Goal: Check status: Check status

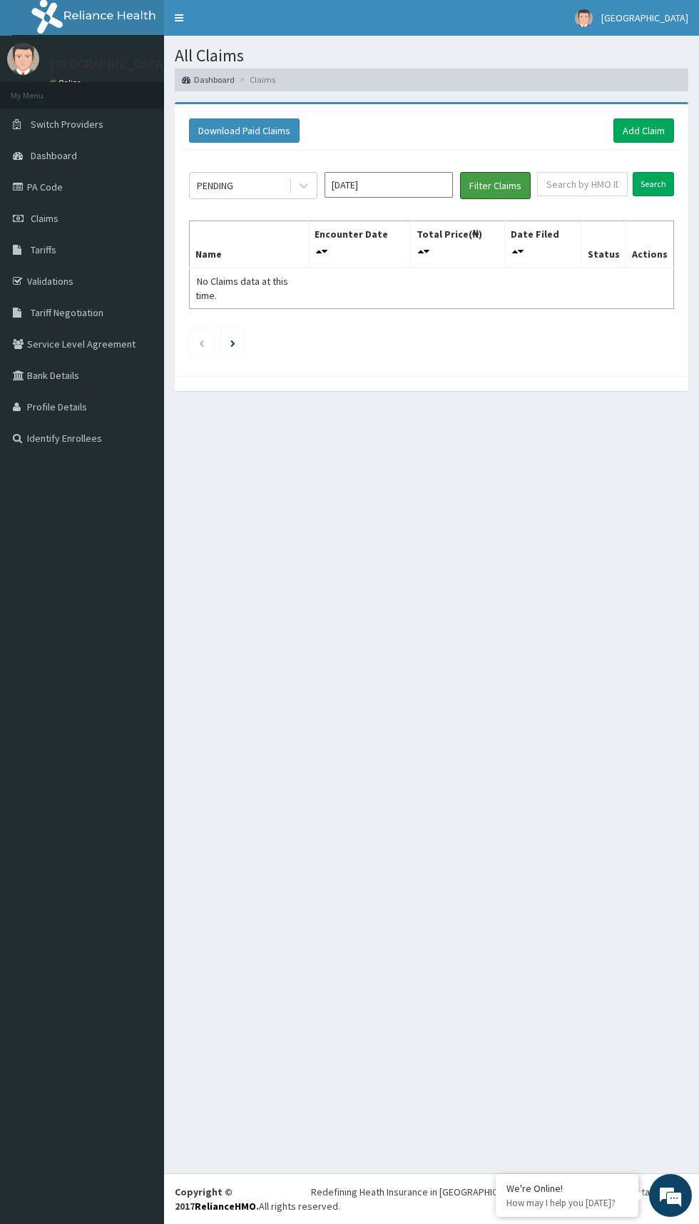
click at [507, 177] on button "Filter Claims" at bounding box center [495, 185] width 71 height 27
click at [425, 428] on div "All Claims Dashboard Claims Download Paid Claims Add Claim × Note you can only …" at bounding box center [431, 604] width 535 height 1137
click at [406, 183] on input "[DATE]" at bounding box center [389, 185] width 128 height 26
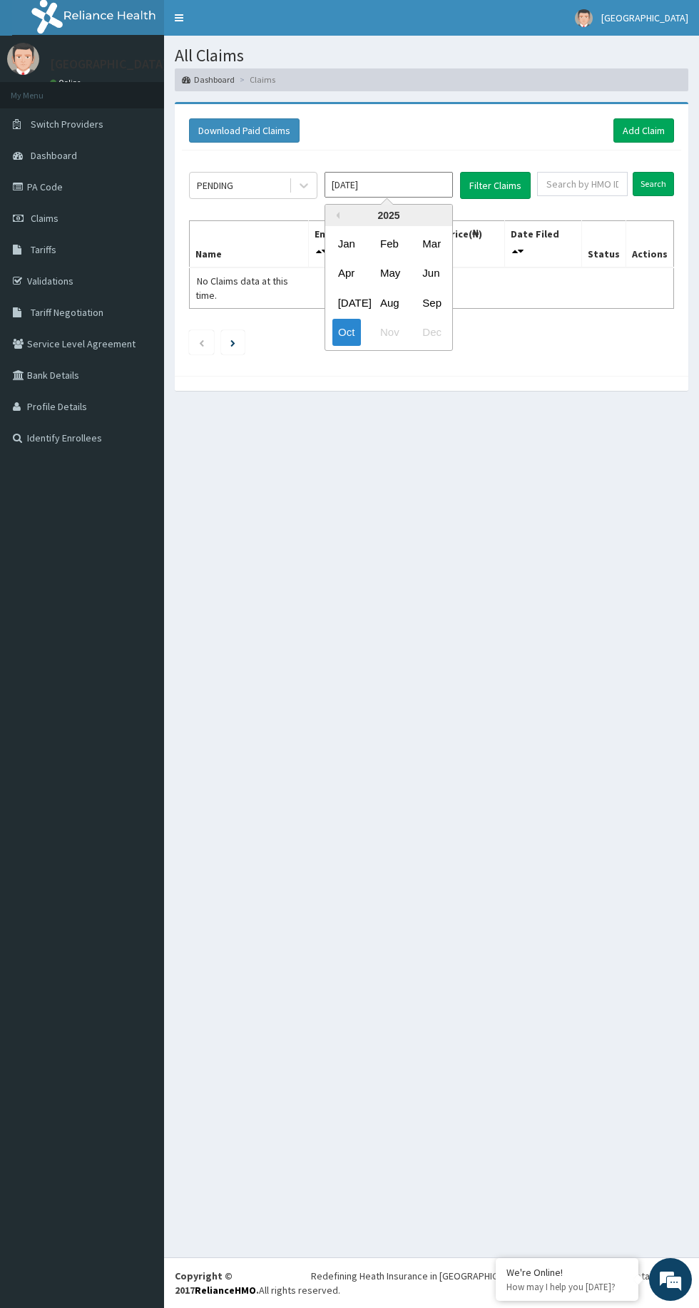
click at [437, 278] on div "Jun" at bounding box center [431, 273] width 29 height 26
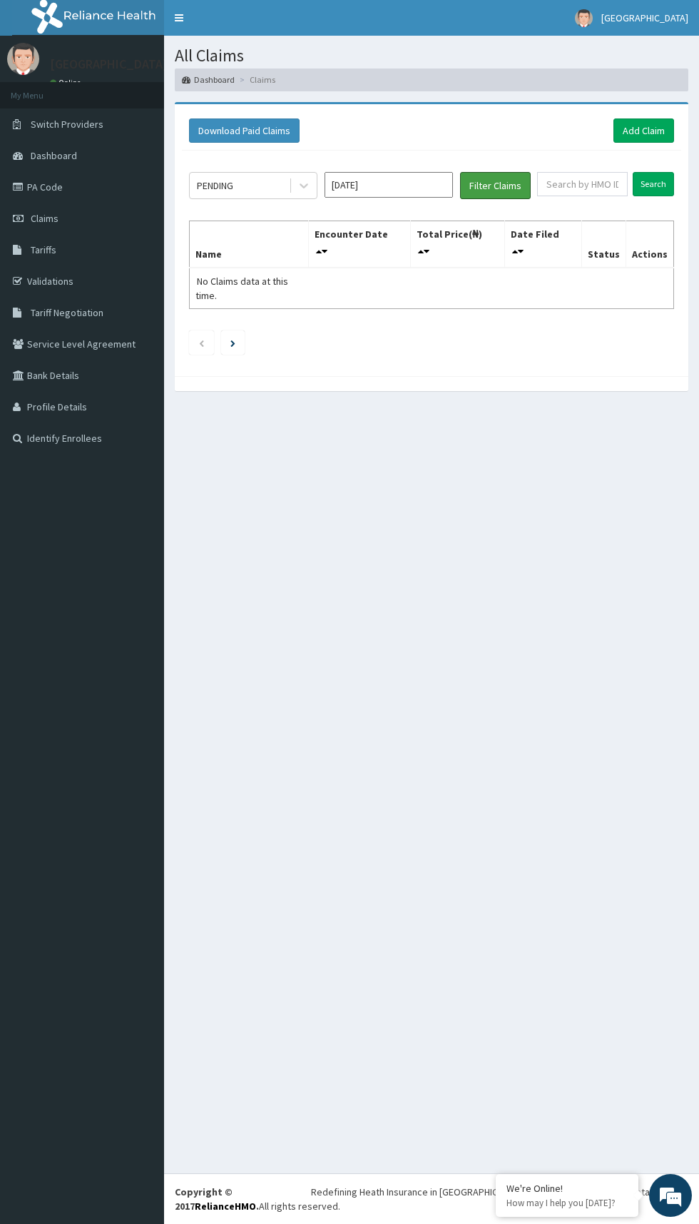
click at [509, 185] on button "Filter Claims" at bounding box center [495, 185] width 71 height 27
click at [509, 181] on button "Filter Claims" at bounding box center [495, 185] width 71 height 27
click at [395, 184] on input "[DATE]" at bounding box center [389, 185] width 128 height 26
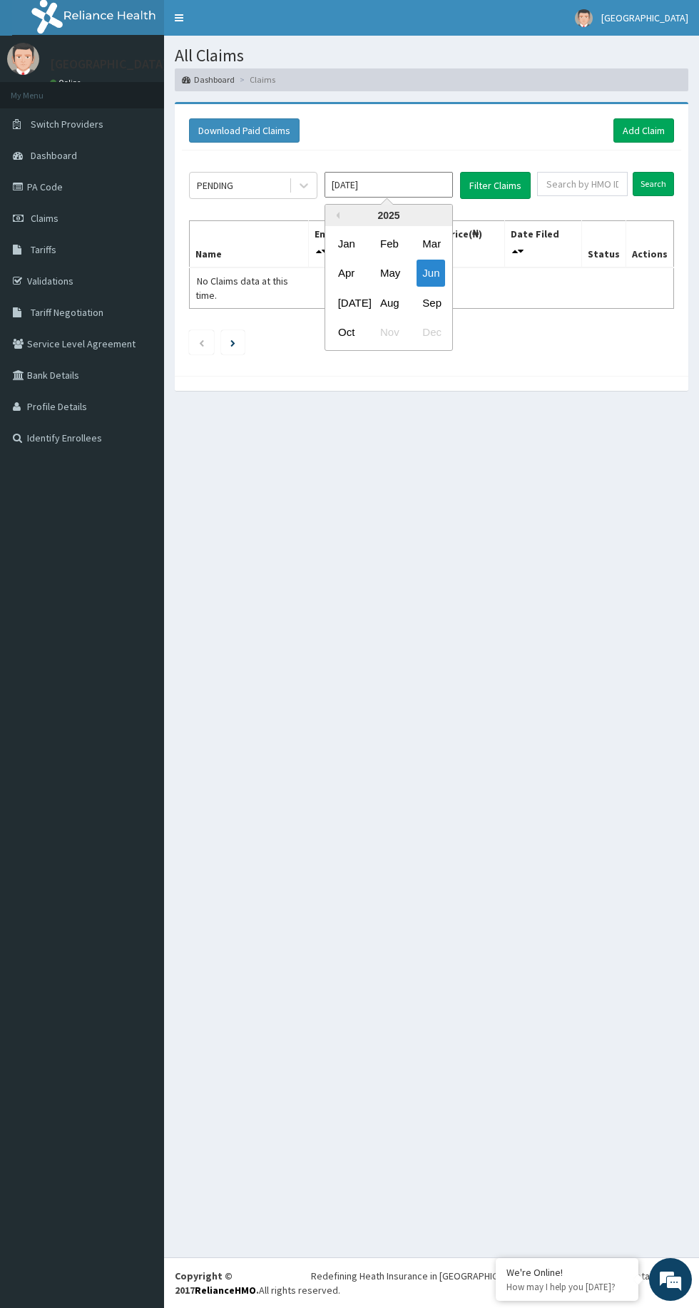
click at [432, 302] on div "Sep" at bounding box center [431, 302] width 29 height 26
type input "[DATE]"
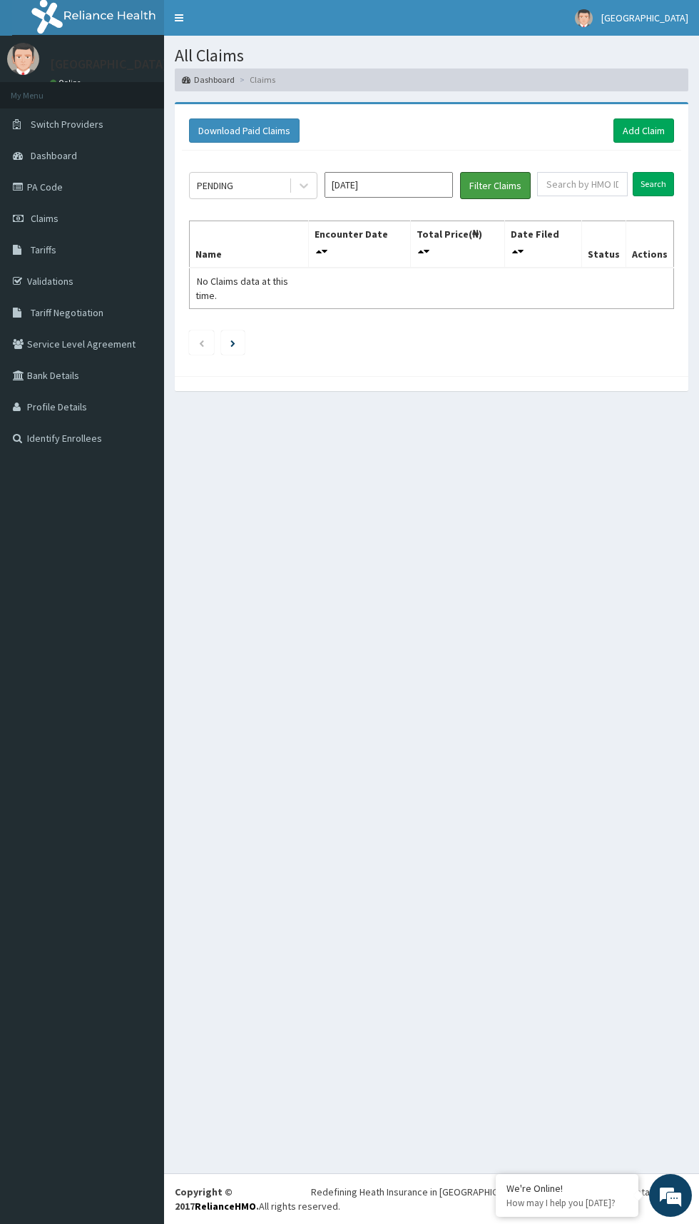
click at [522, 176] on button "Filter Claims" at bounding box center [495, 185] width 71 height 27
click at [498, 183] on button "Filter Claims" at bounding box center [495, 185] width 71 height 27
click at [502, 178] on button "Filter Claims" at bounding box center [495, 185] width 71 height 27
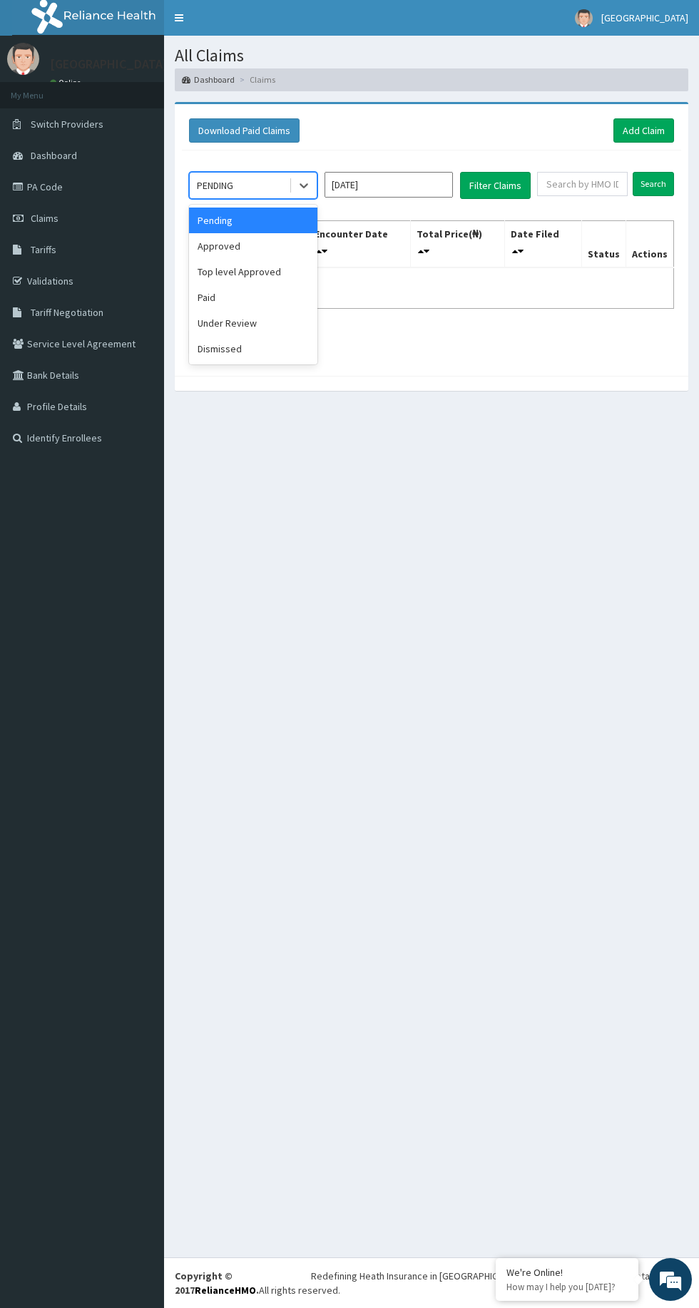
click at [284, 243] on div "Approved" at bounding box center [253, 246] width 128 height 26
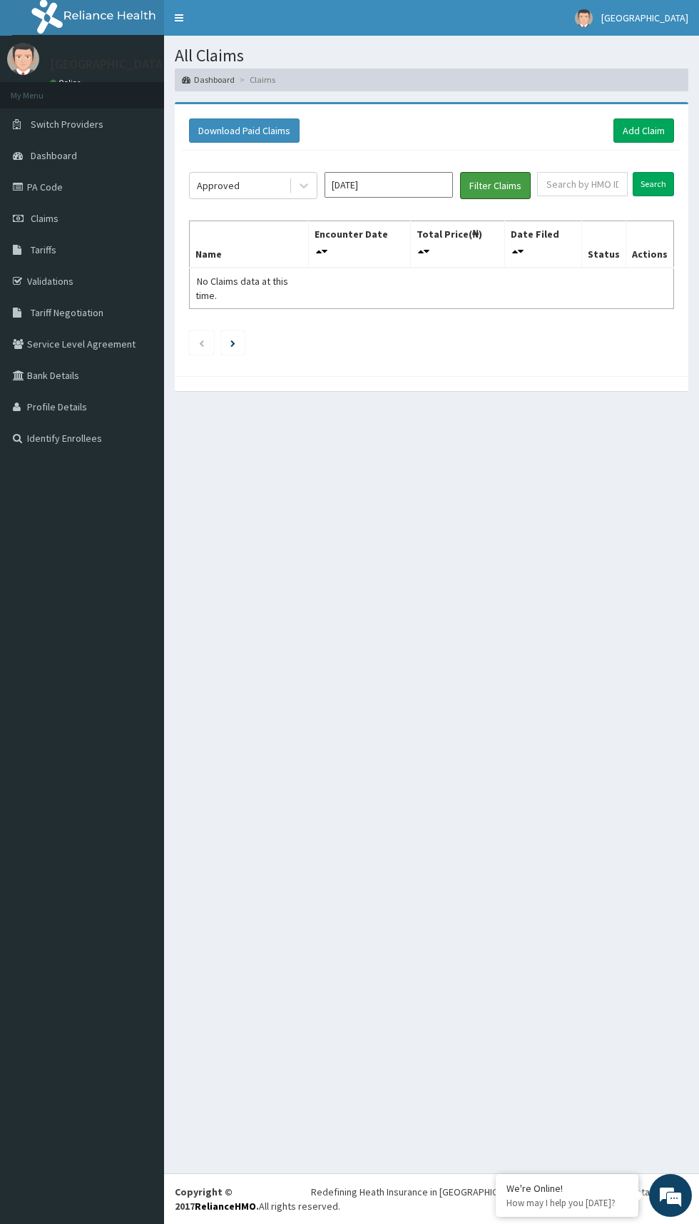
click at [514, 176] on button "Filter Claims" at bounding box center [495, 185] width 71 height 27
click at [505, 184] on button "Filter Claims" at bounding box center [495, 185] width 71 height 27
click at [512, 176] on button "Filter Claims" at bounding box center [495, 185] width 71 height 27
click at [494, 184] on button "Filter Claims" at bounding box center [495, 185] width 71 height 27
click at [404, 181] on input "[DATE]" at bounding box center [389, 185] width 128 height 26
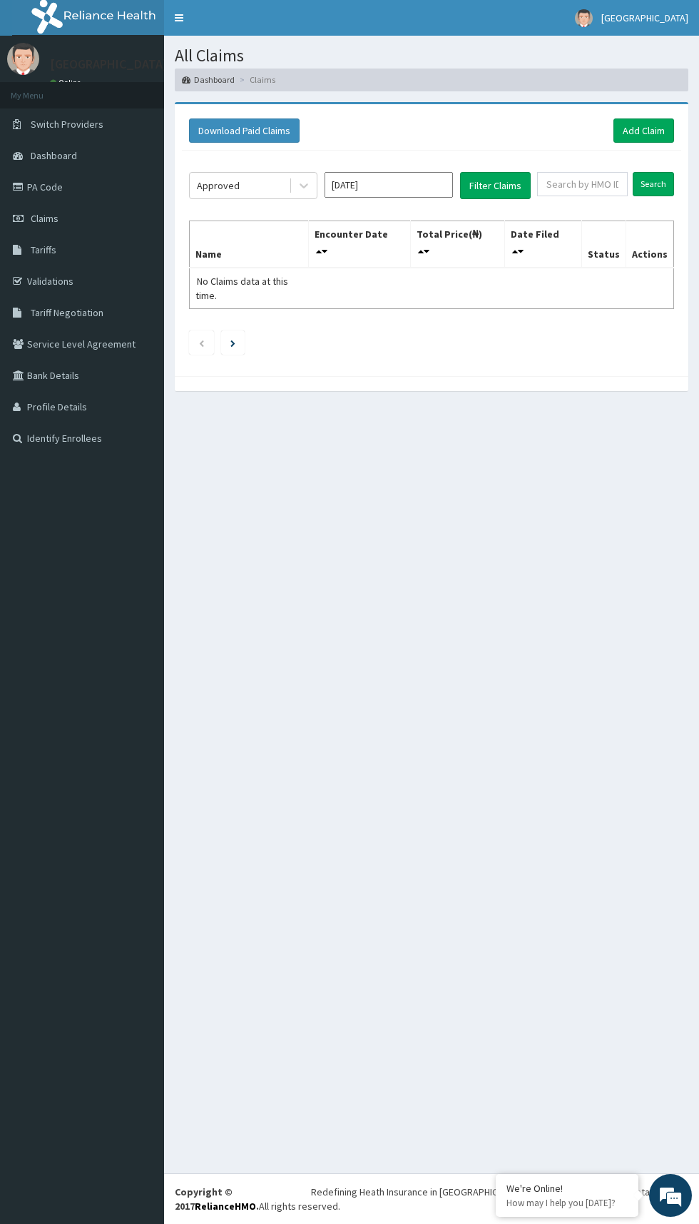
click at [509, 407] on div "All Claims Dashboard Claims Download Paid Claims Add Claim × Note you can only …" at bounding box center [431, 604] width 535 height 1137
click at [502, 184] on button "Filter Claims" at bounding box center [495, 185] width 71 height 27
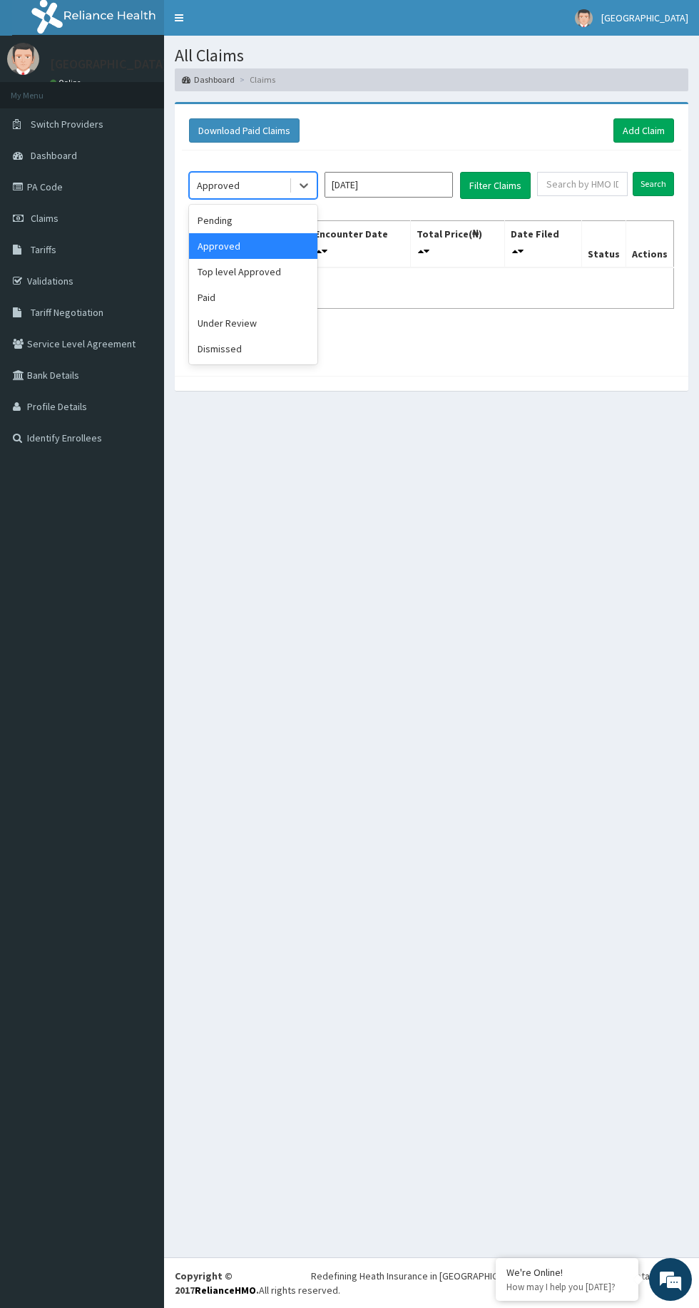
click at [279, 320] on div "Under Review" at bounding box center [253, 323] width 128 height 26
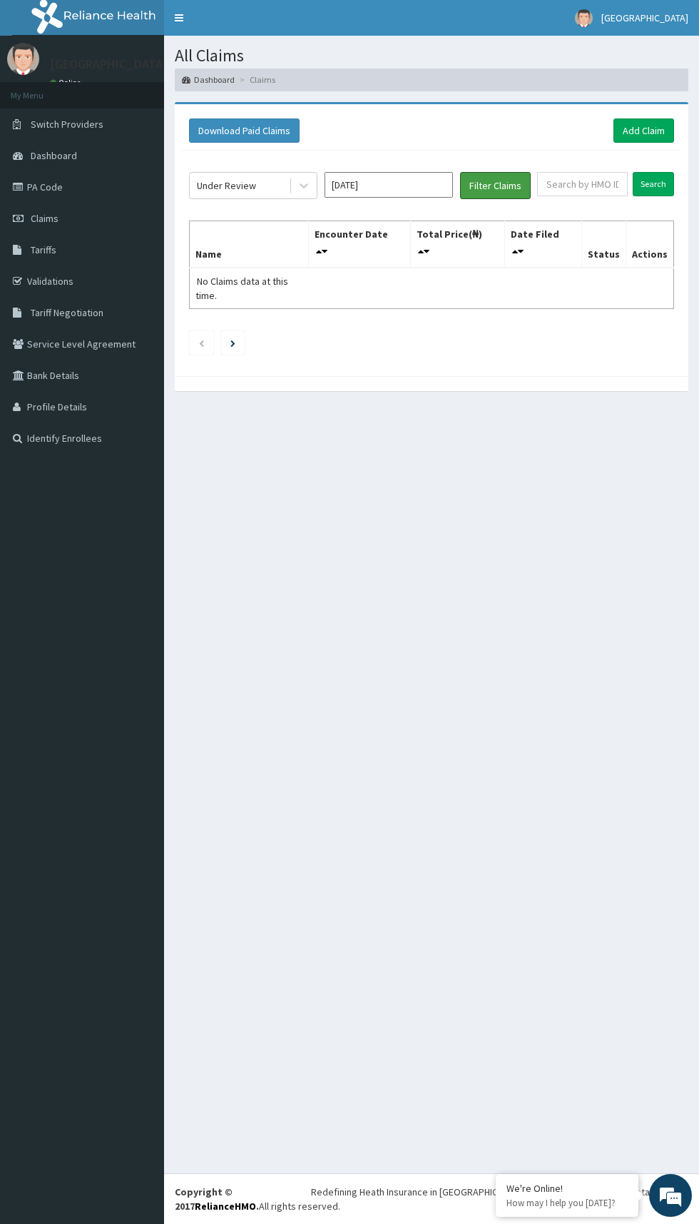
click at [524, 181] on button "Filter Claims" at bounding box center [495, 185] width 71 height 27
click at [503, 189] on button "Filter Claims" at bounding box center [495, 185] width 71 height 27
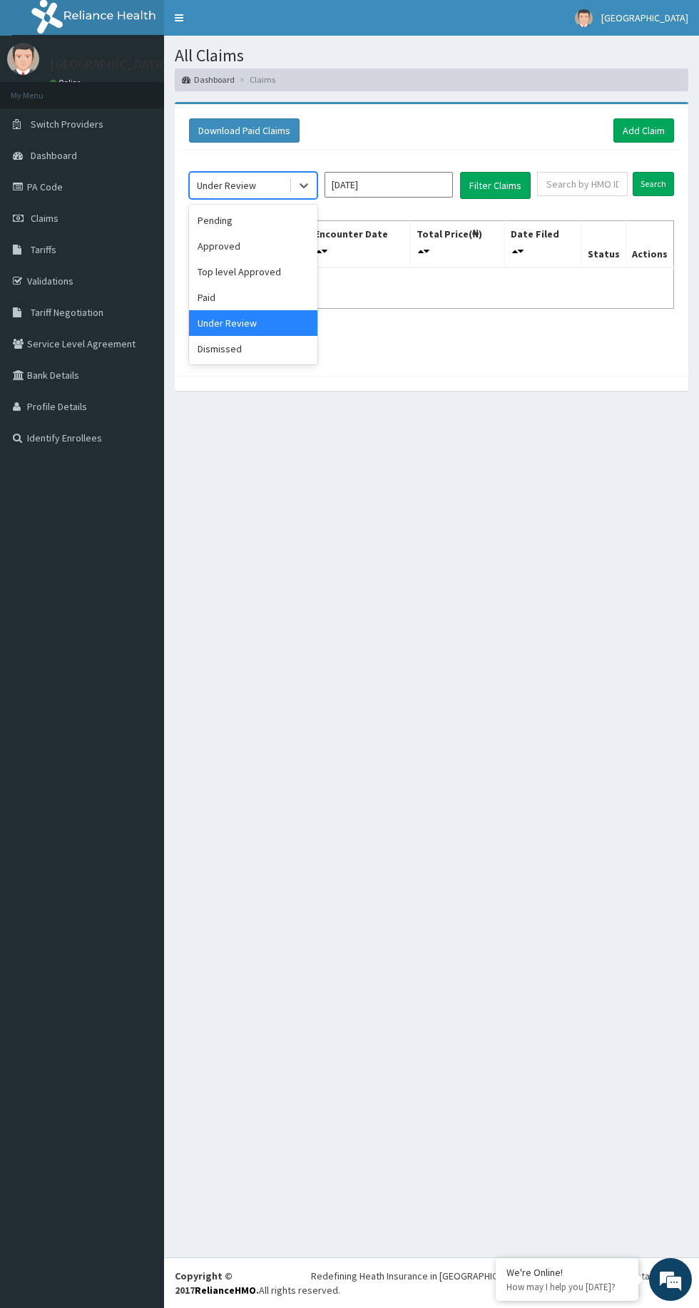
click at [286, 285] on div "Paid" at bounding box center [253, 298] width 128 height 26
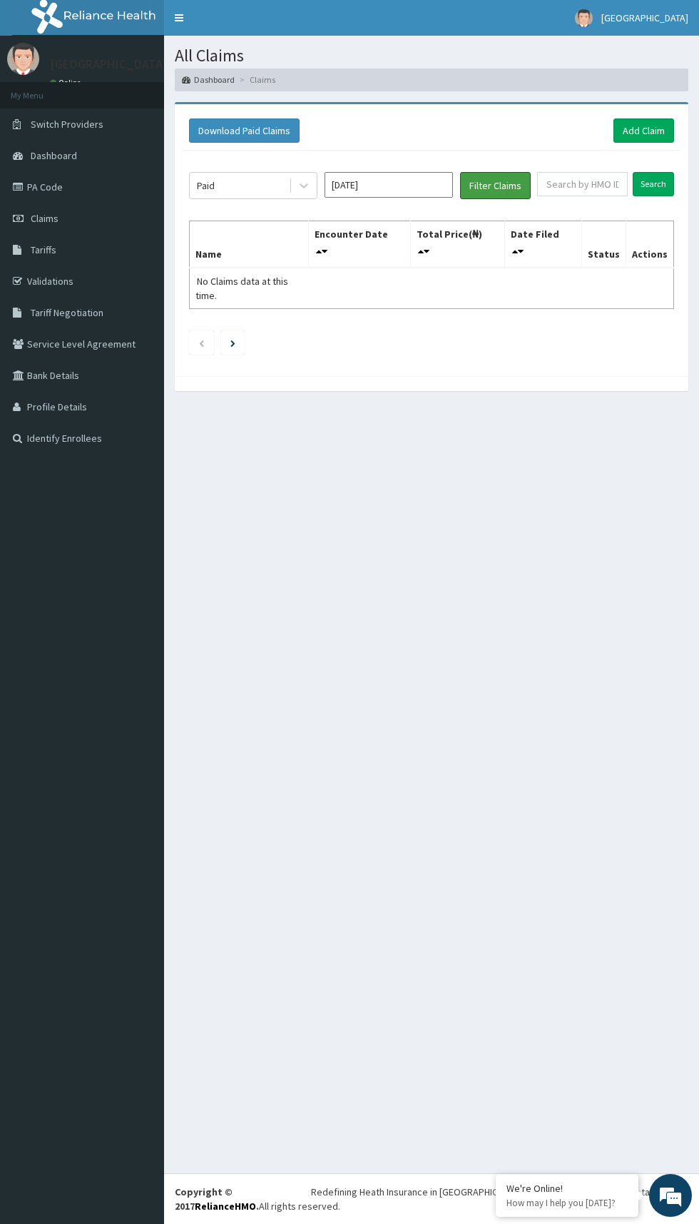
click at [494, 188] on button "Filter Claims" at bounding box center [495, 185] width 71 height 27
click at [495, 182] on button "Filter Claims" at bounding box center [495, 185] width 71 height 27
